Goal: Information Seeking & Learning: Learn about a topic

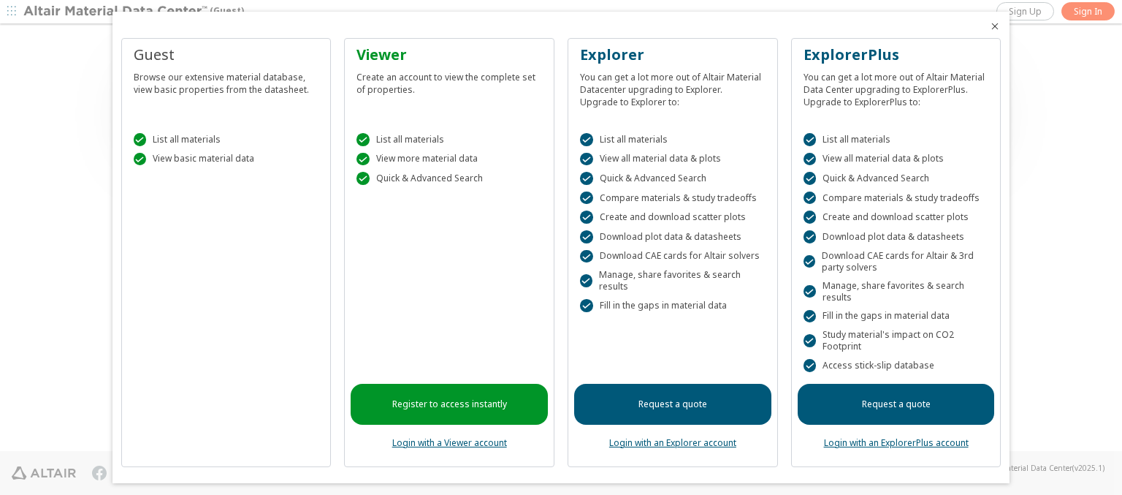
click at [989, 26] on icon "Close" at bounding box center [995, 26] width 12 height 12
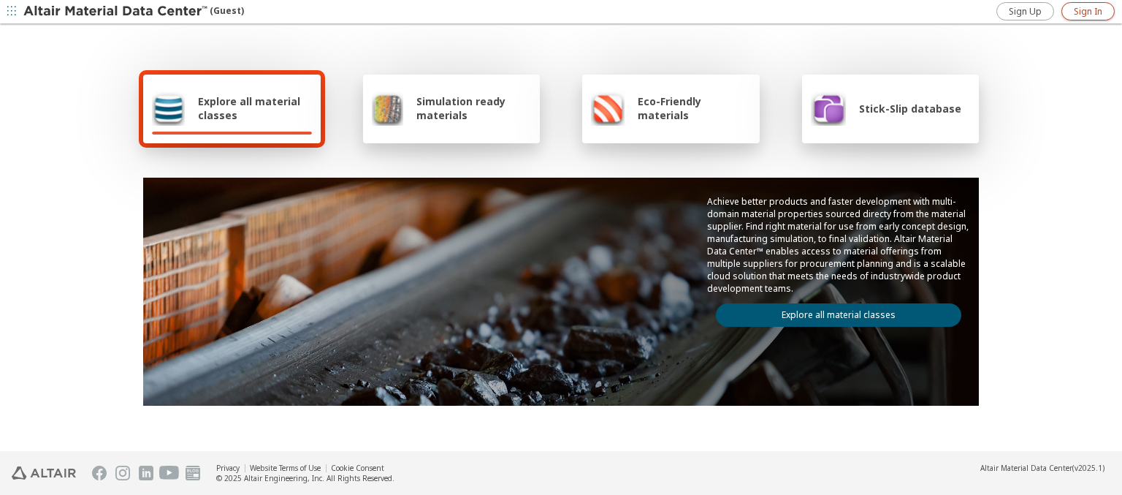
click at [1088, 11] on span "Sign In" at bounding box center [1088, 12] width 28 height 12
click at [116, 12] on img at bounding box center [116, 11] width 186 height 15
click at [249, 108] on span "Explore all material classes" at bounding box center [255, 108] width 114 height 28
click at [833, 311] on link "Explore all material classes" at bounding box center [839, 314] width 246 height 23
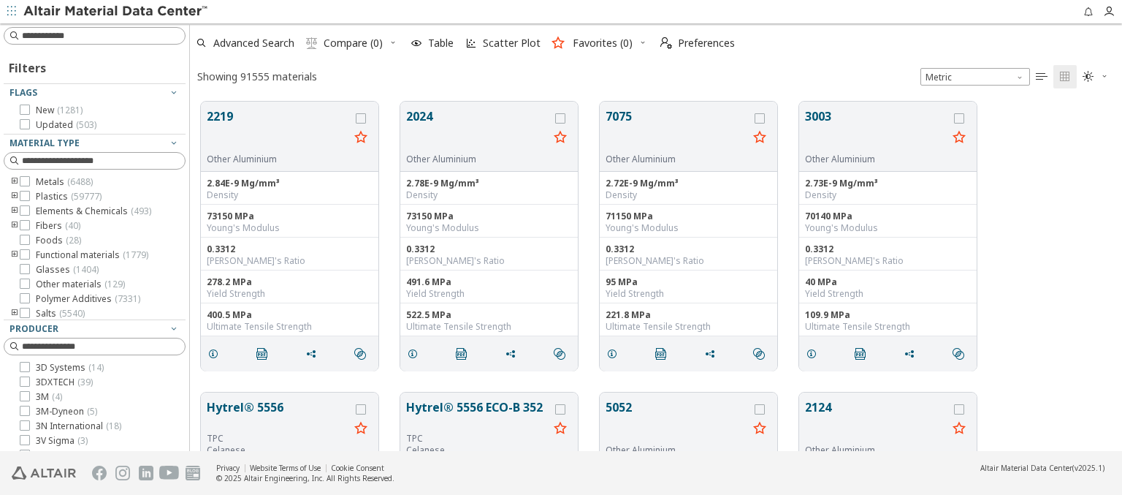
scroll to position [349, 921]
type input "******"
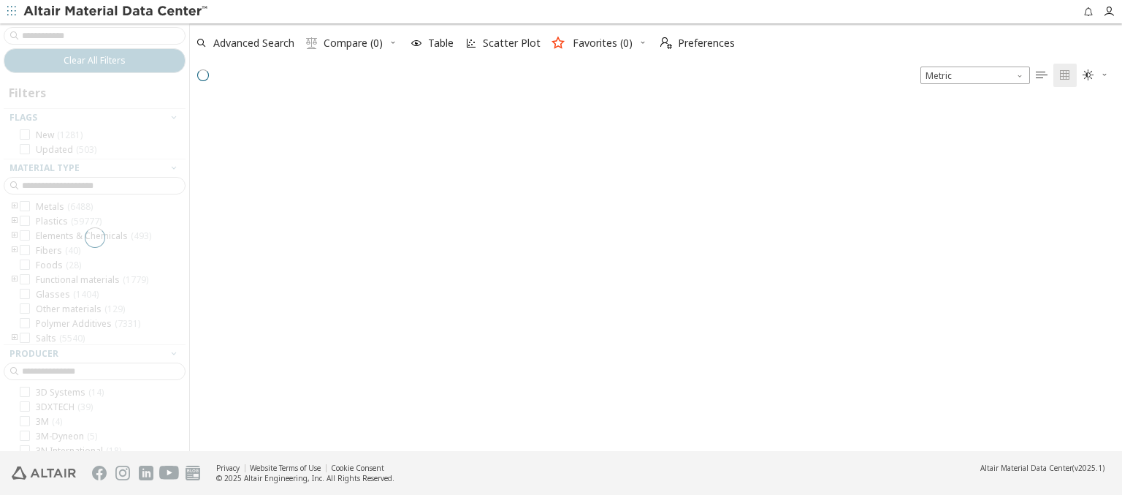
scroll to position [347, 921]
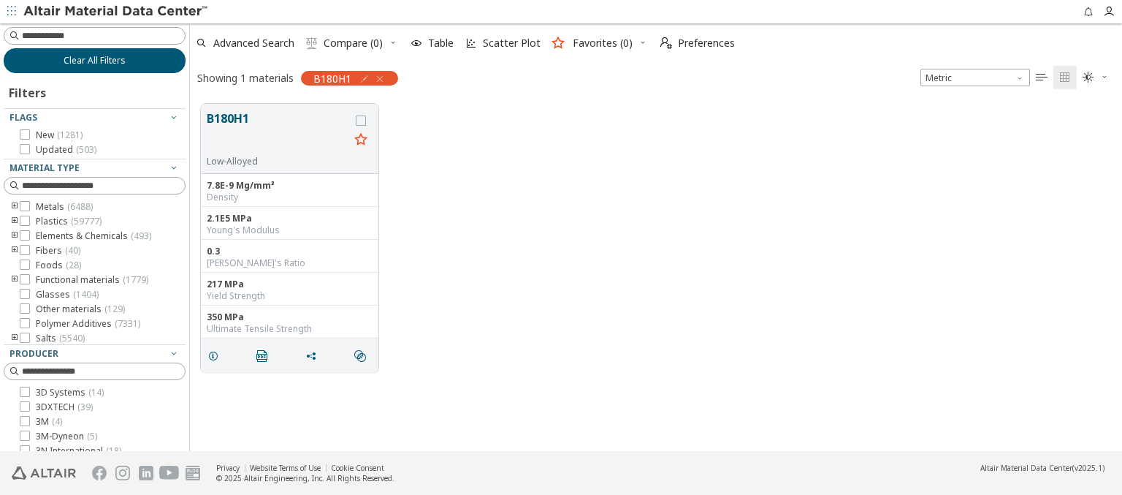
click at [89, 60] on span "Clear All Filters" at bounding box center [95, 61] width 62 height 12
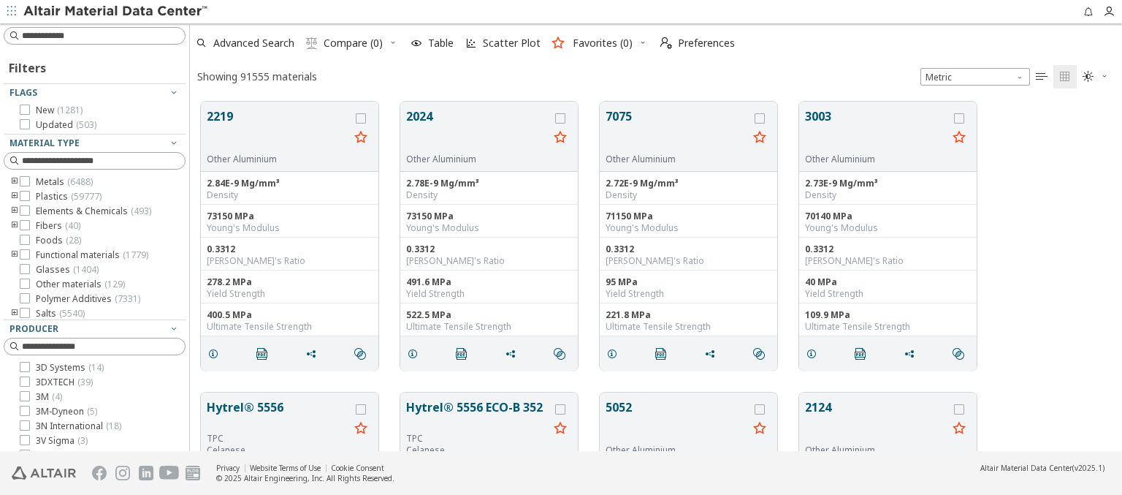
scroll to position [349, 921]
click at [116, 12] on img at bounding box center [116, 11] width 186 height 15
